Goal: Transaction & Acquisition: Download file/media

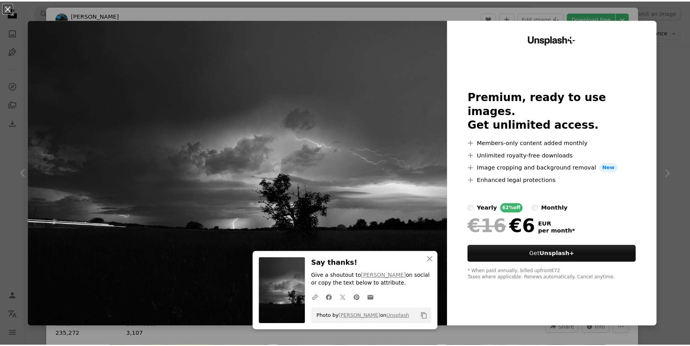
scroll to position [4043, 0]
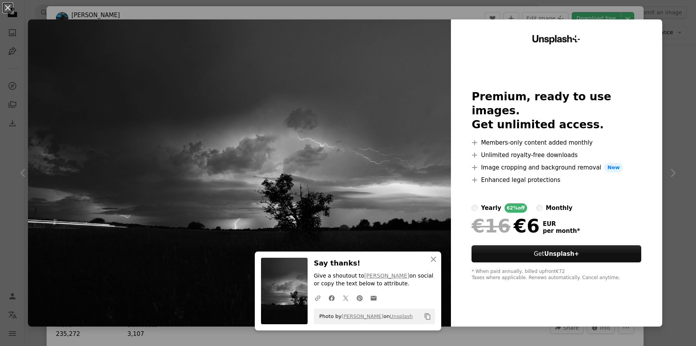
click at [10, 3] on button "An X shape" at bounding box center [7, 7] width 9 height 9
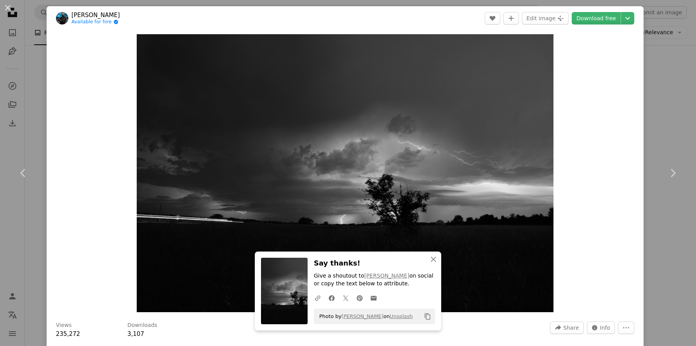
click at [8, 9] on button "An X shape" at bounding box center [7, 7] width 9 height 9
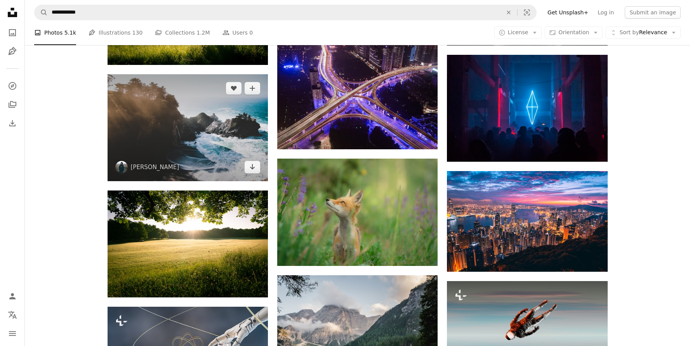
scroll to position [6056, 0]
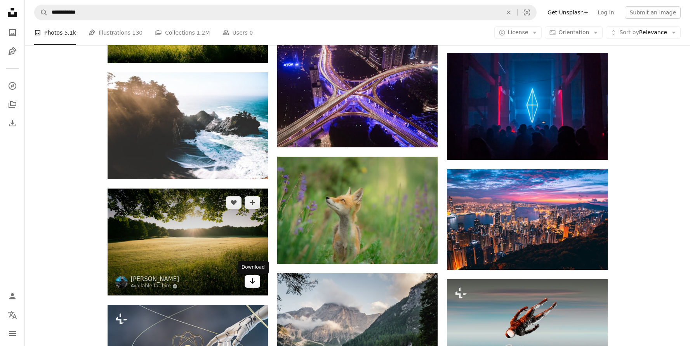
click at [250, 283] on icon "Download" at bounding box center [252, 280] width 5 height 5
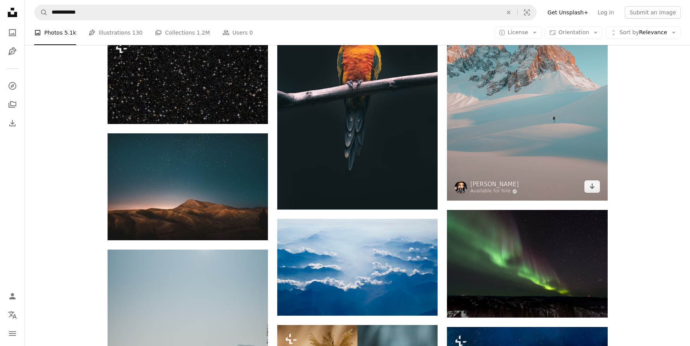
scroll to position [8613, 0]
